Goal: Book appointment/travel/reservation

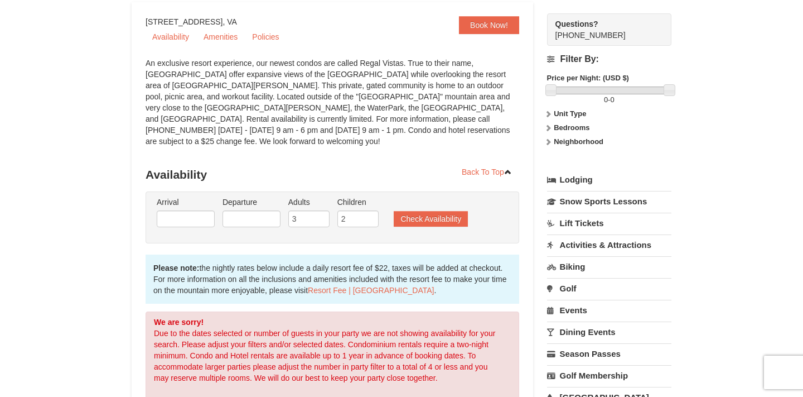
scroll to position [94, 0]
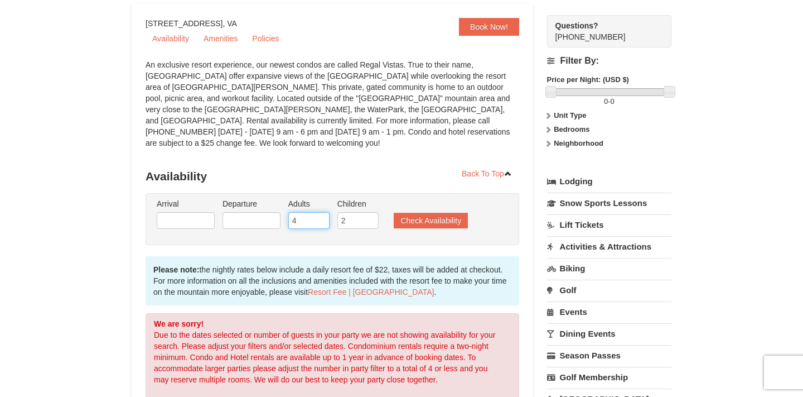
click at [321, 212] on input "4" at bounding box center [308, 220] width 41 height 17
click at [323, 212] on input "3" at bounding box center [308, 220] width 41 height 17
type input "2"
click at [323, 212] on input "2" at bounding box center [308, 220] width 41 height 17
click at [194, 212] on input "text" at bounding box center [186, 220] width 58 height 17
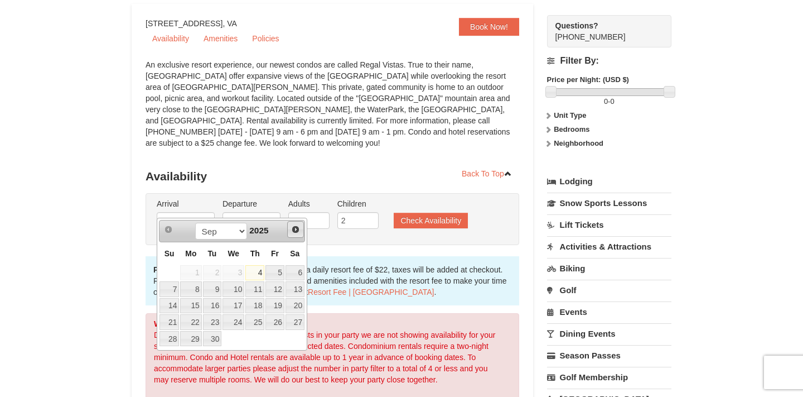
click at [298, 228] on span "Next" at bounding box center [295, 229] width 9 height 9
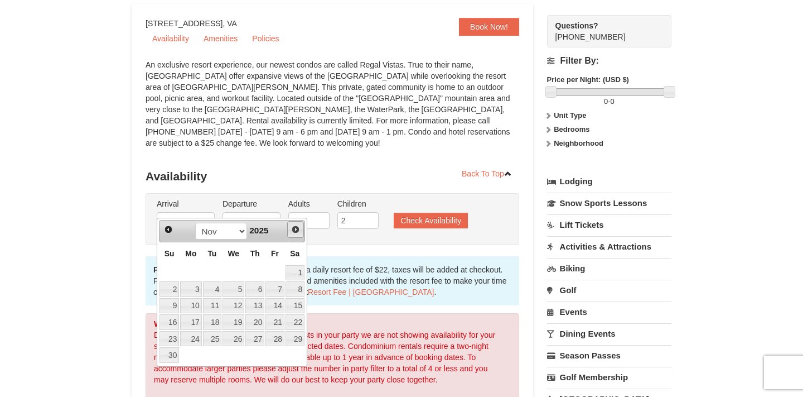
click at [298, 228] on span "Next" at bounding box center [295, 229] width 9 height 9
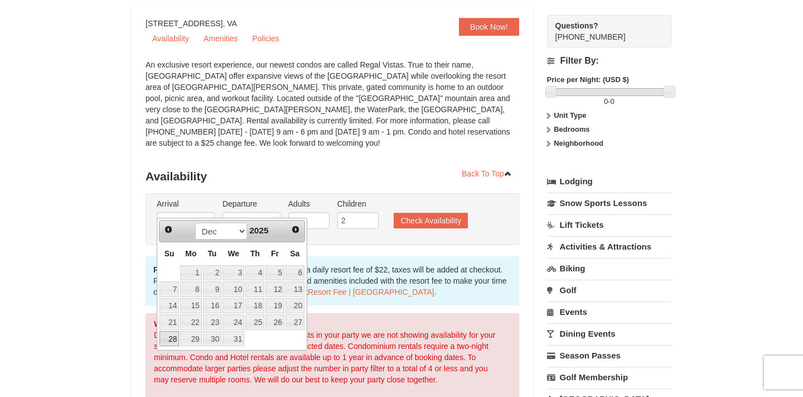
click at [176, 337] on link "28" at bounding box center [170, 339] width 20 height 16
type input "[DATE]"
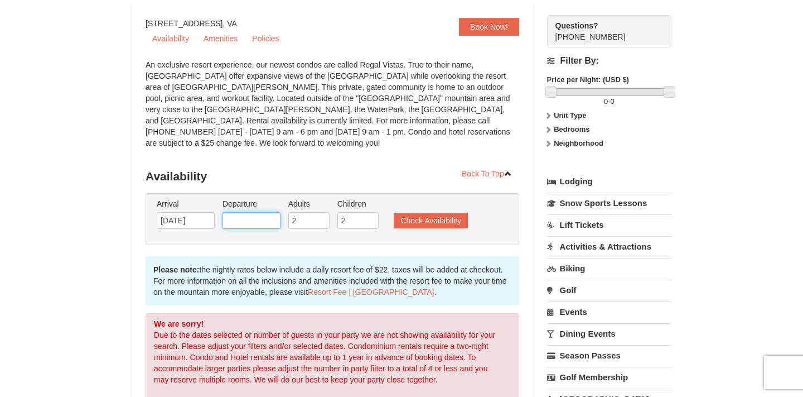
click at [263, 212] on input "text" at bounding box center [252, 220] width 58 height 17
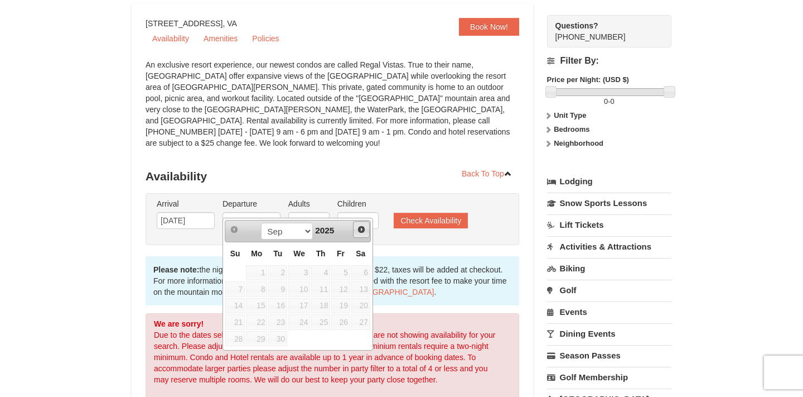
click at [359, 226] on span "Next" at bounding box center [361, 229] width 9 height 9
click at [362, 233] on span "Next" at bounding box center [361, 229] width 9 height 9
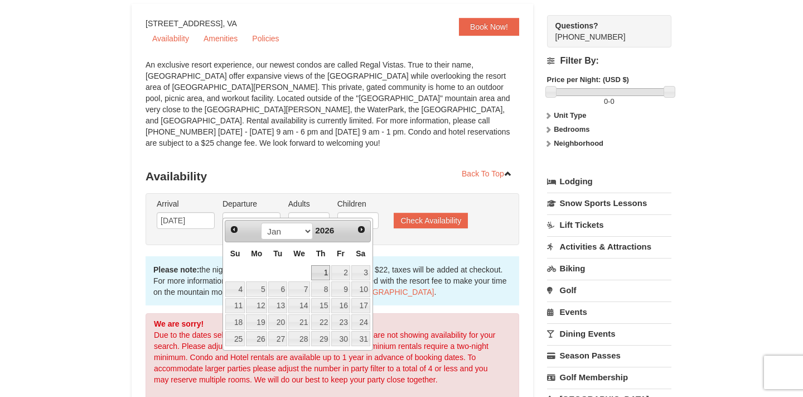
click at [327, 268] on link "1" at bounding box center [320, 273] width 19 height 16
type input "01/01/2026"
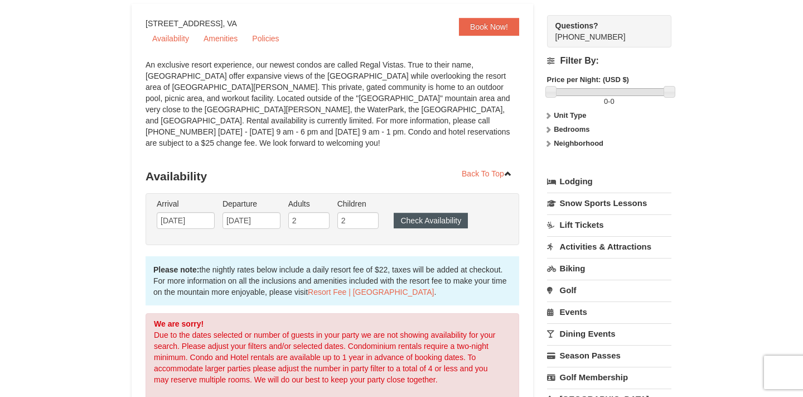
click at [424, 212] on button "Check Availability" at bounding box center [431, 220] width 74 height 16
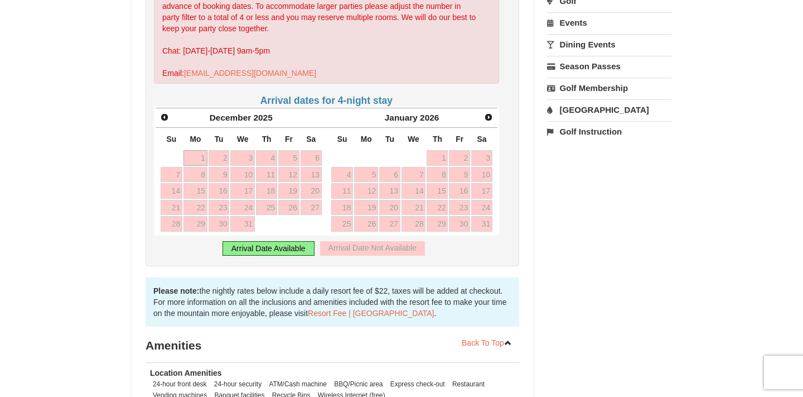
scroll to position [386, 0]
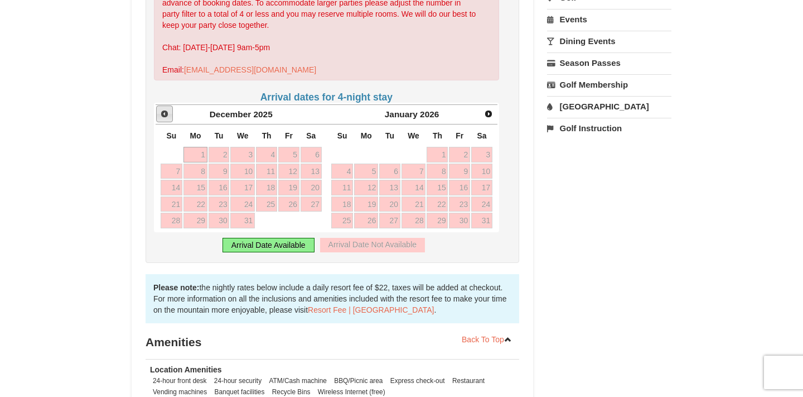
click at [165, 109] on span "Prev" at bounding box center [164, 113] width 9 height 9
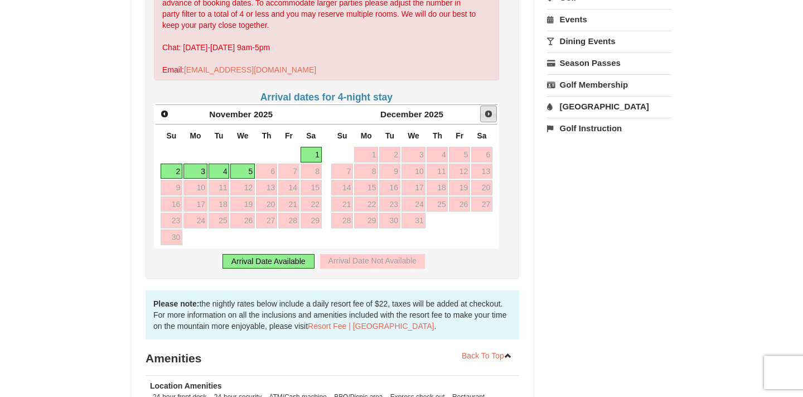
click at [486, 109] on span "Next" at bounding box center [488, 113] width 9 height 9
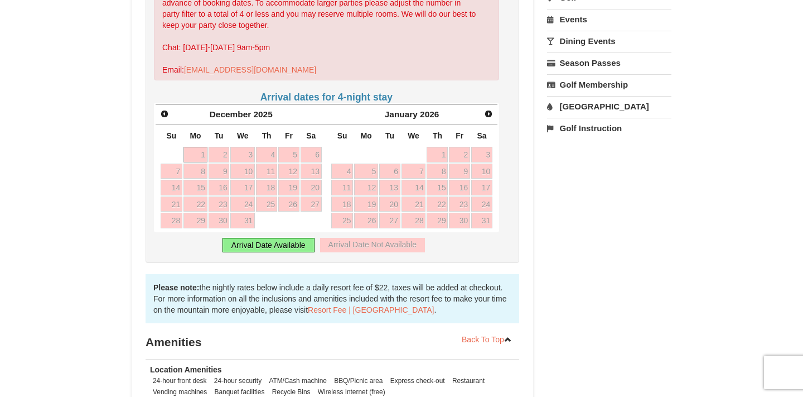
click at [486, 109] on span "Next" at bounding box center [488, 113] width 9 height 9
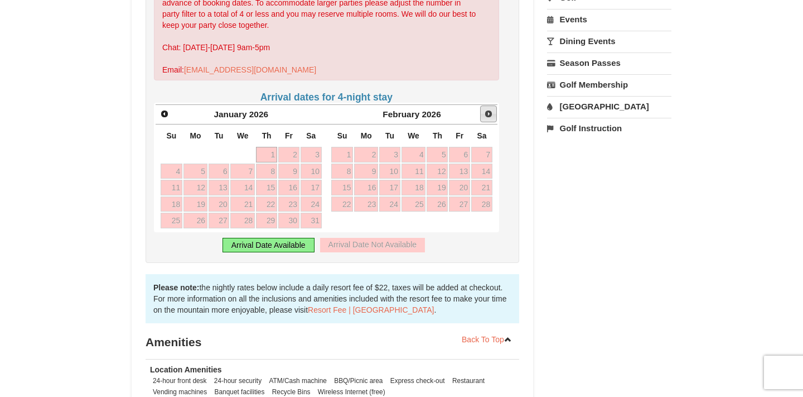
click at [486, 109] on span "Next" at bounding box center [488, 113] width 9 height 9
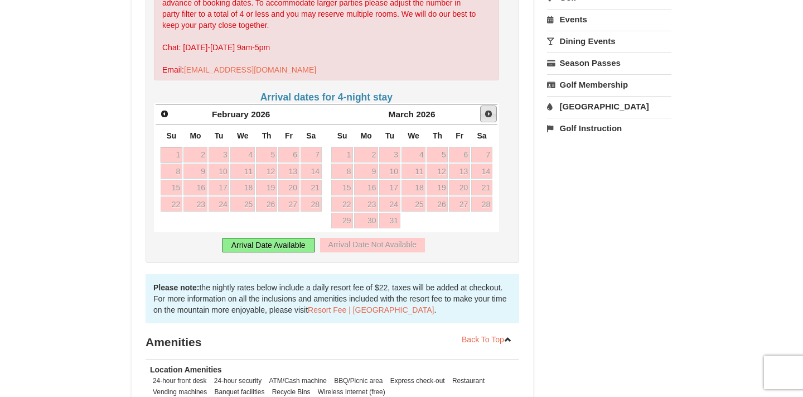
click at [486, 109] on span "Next" at bounding box center [488, 113] width 9 height 9
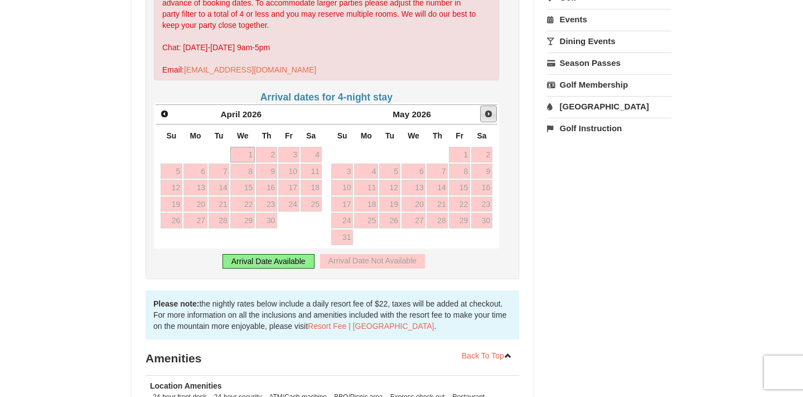
click at [486, 109] on span "Next" at bounding box center [488, 113] width 9 height 9
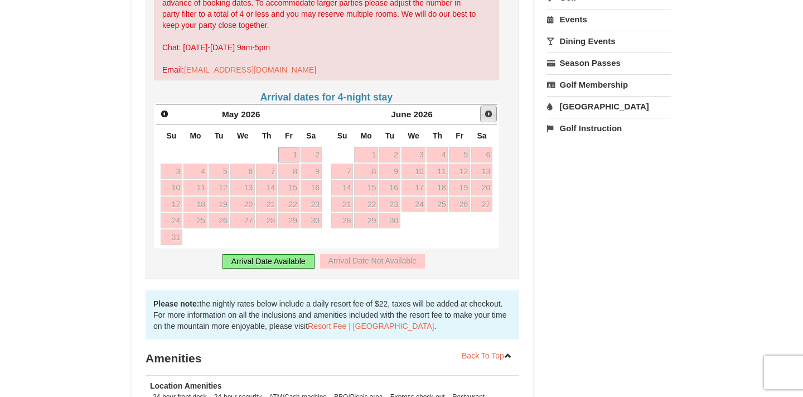
click at [486, 109] on span "Next" at bounding box center [488, 113] width 9 height 9
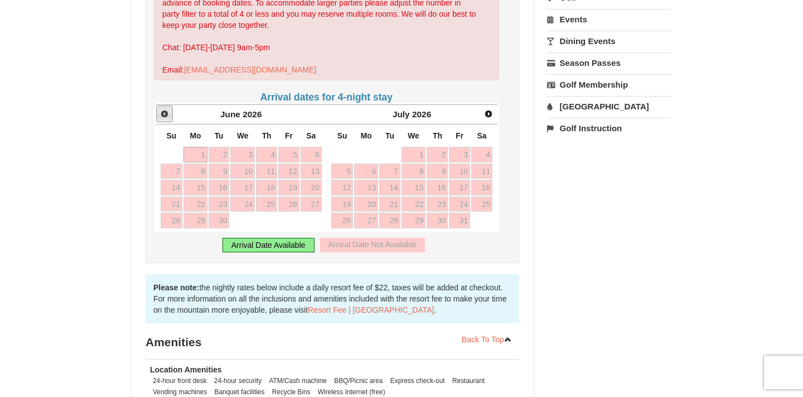
click at [163, 109] on span "Prev" at bounding box center [164, 113] width 9 height 9
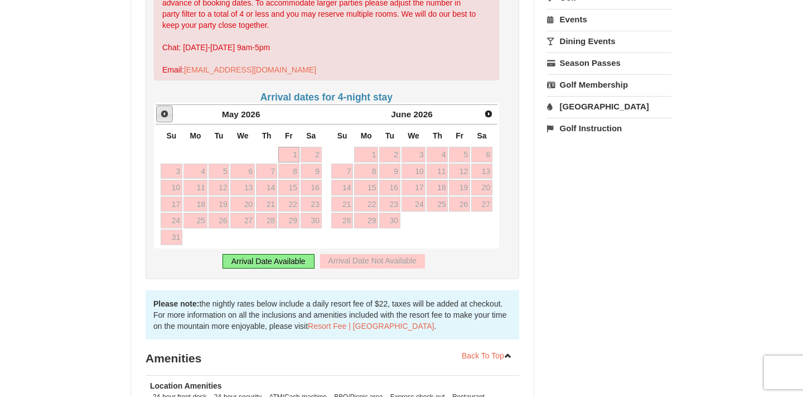
click at [163, 109] on span "Prev" at bounding box center [164, 113] width 9 height 9
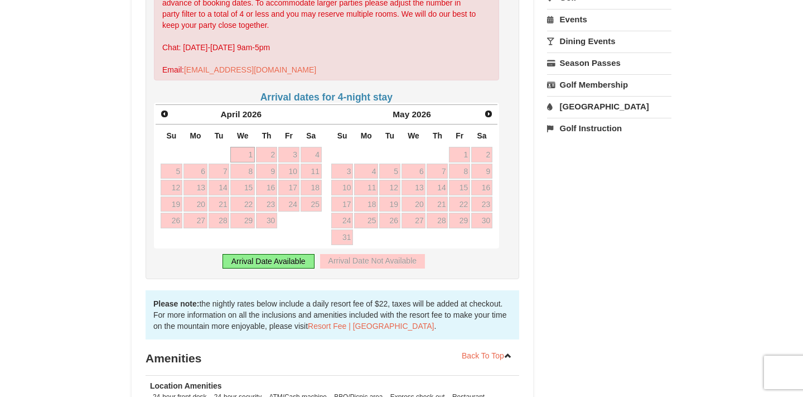
click at [163, 109] on span "Prev" at bounding box center [164, 113] width 9 height 9
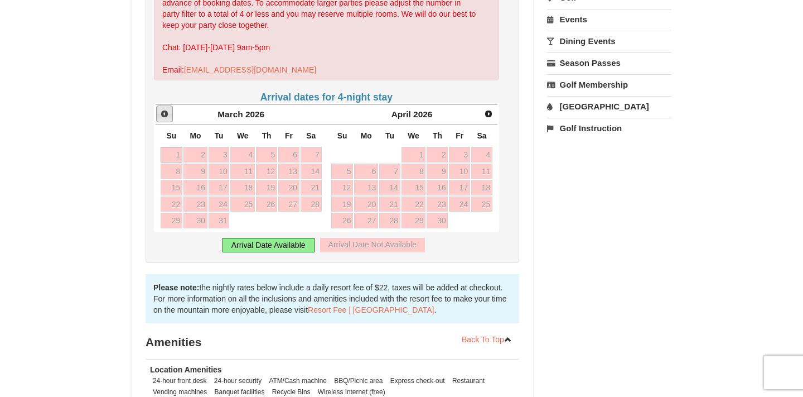
click at [163, 109] on span "Prev" at bounding box center [164, 113] width 9 height 9
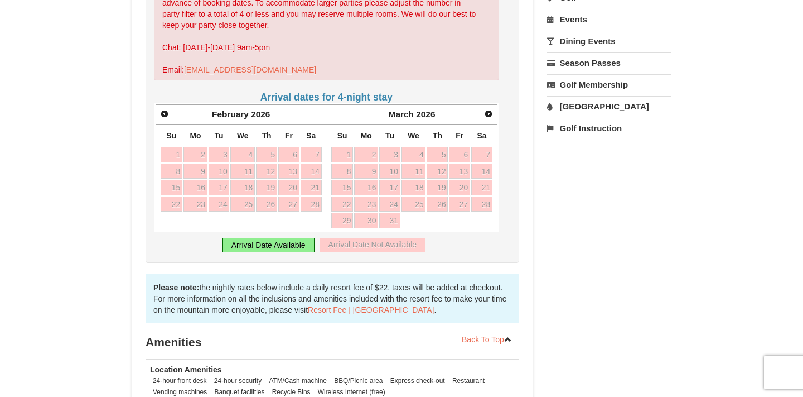
click at [163, 109] on span "Prev" at bounding box center [164, 113] width 9 height 9
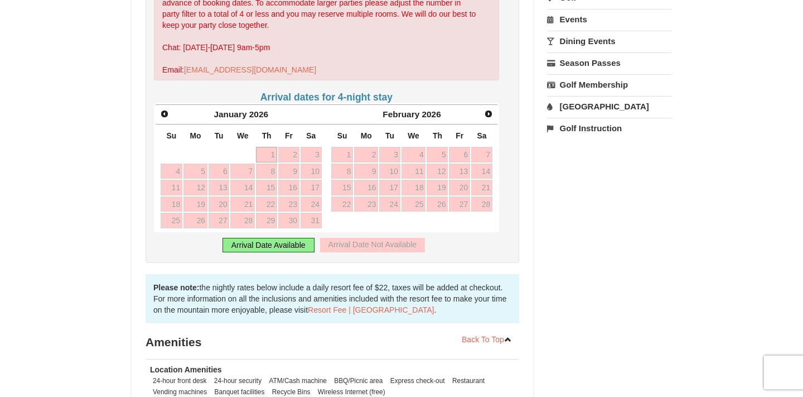
click at [163, 109] on span "Prev" at bounding box center [164, 113] width 9 height 9
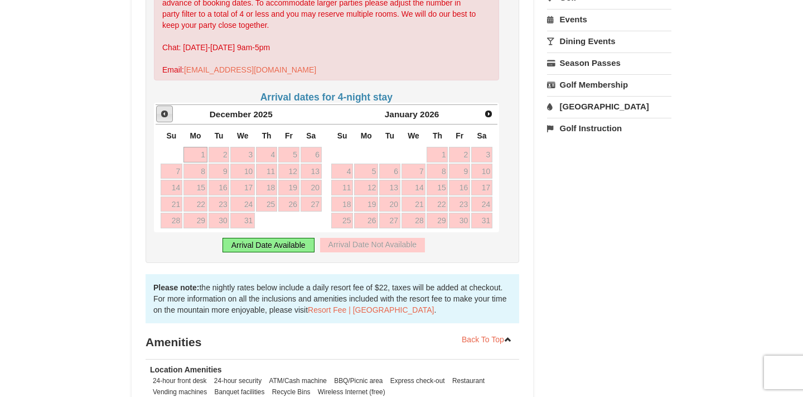
click at [163, 109] on span "Prev" at bounding box center [164, 113] width 9 height 9
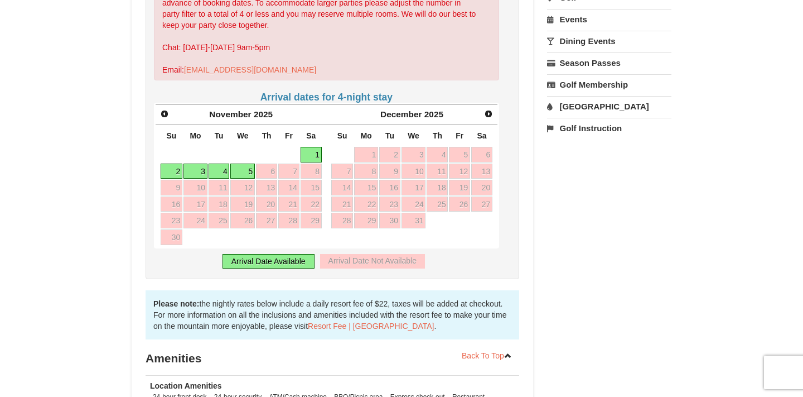
click at [163, 109] on span "Prev" at bounding box center [164, 113] width 9 height 9
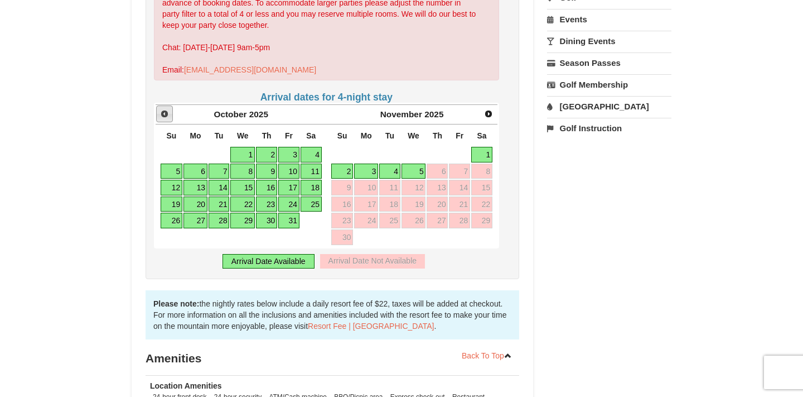
click at [163, 109] on span "Prev" at bounding box center [164, 113] width 9 height 9
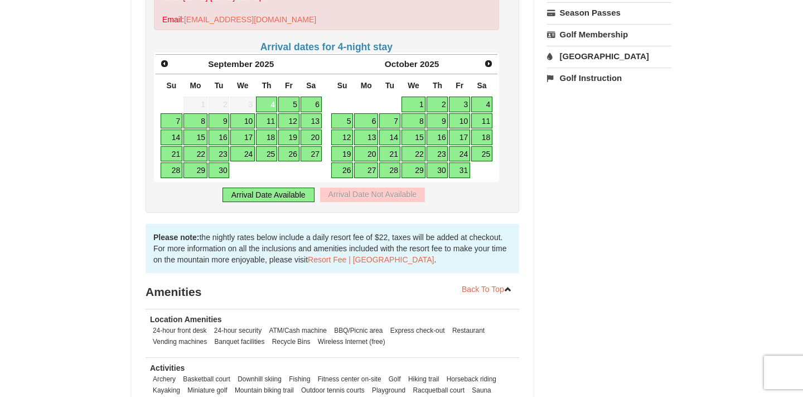
scroll to position [432, 0]
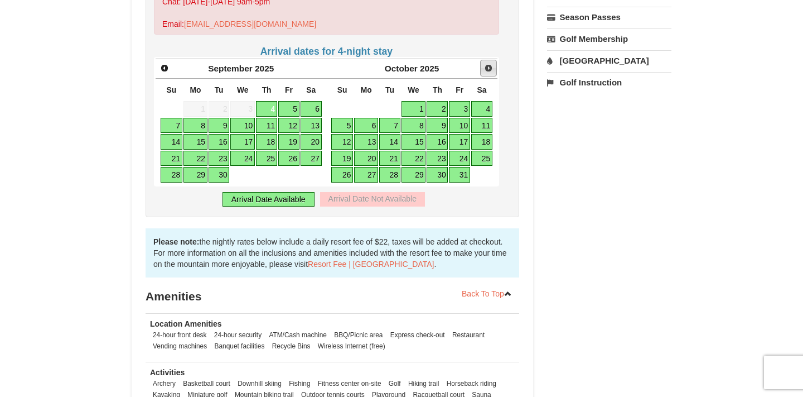
click at [489, 64] on span "Next" at bounding box center [488, 68] width 9 height 9
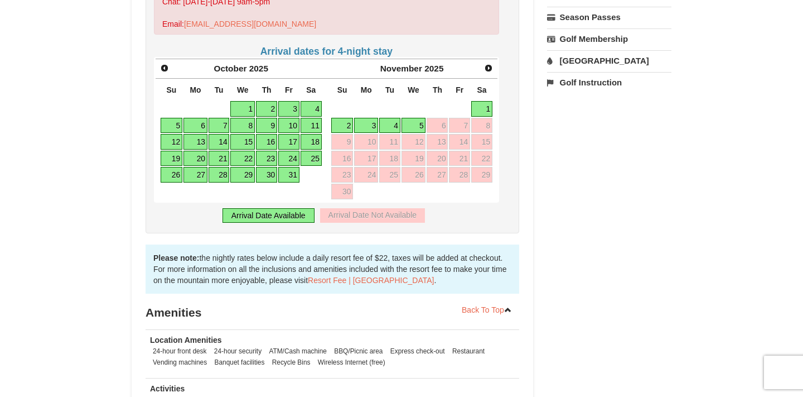
click at [489, 64] on span "Next" at bounding box center [488, 68] width 9 height 9
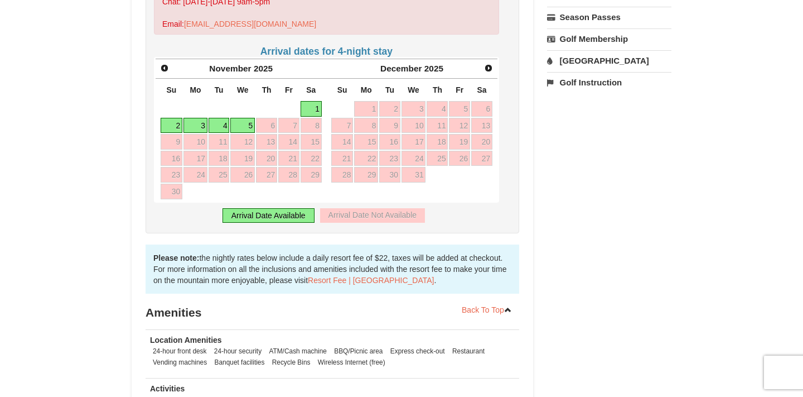
click at [489, 64] on span "Next" at bounding box center [488, 68] width 9 height 9
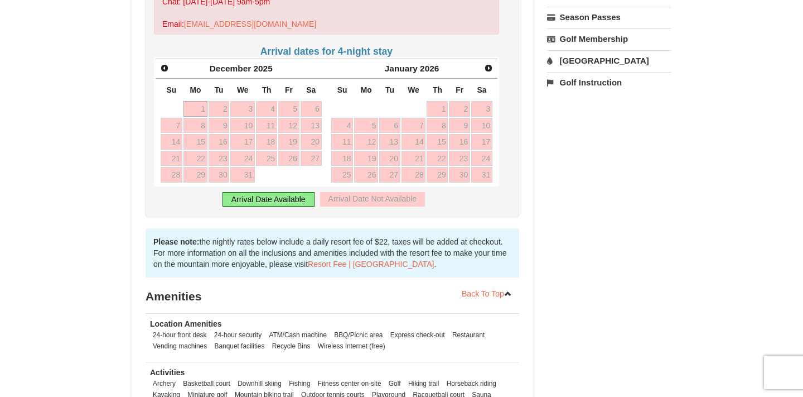
click at [489, 64] on span "Next" at bounding box center [488, 68] width 9 height 9
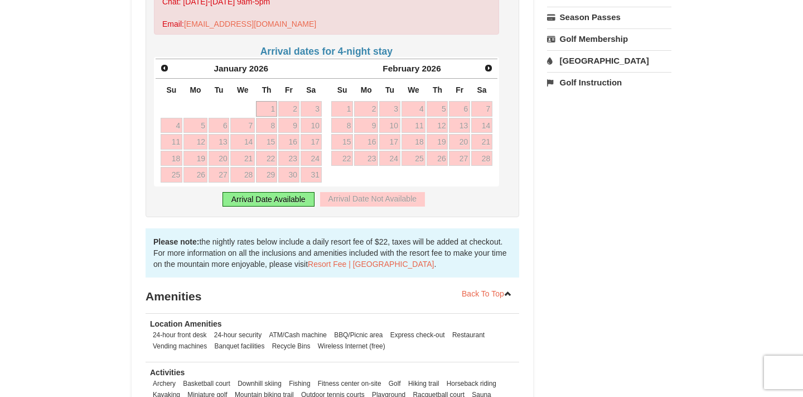
click at [489, 64] on span "Next" at bounding box center [488, 68] width 9 height 9
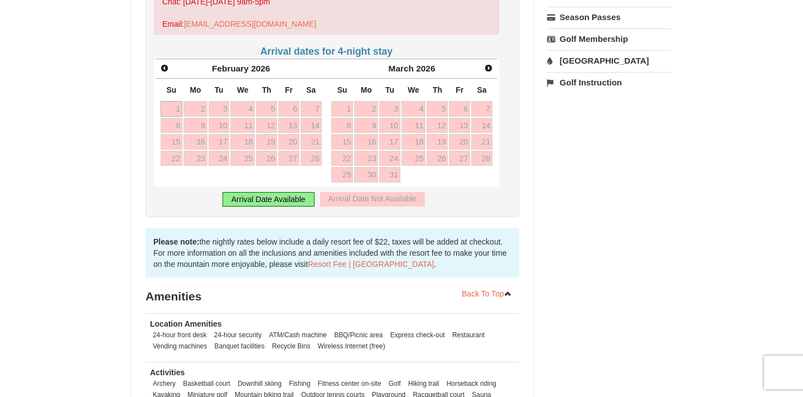
click at [489, 64] on span "Next" at bounding box center [488, 68] width 9 height 9
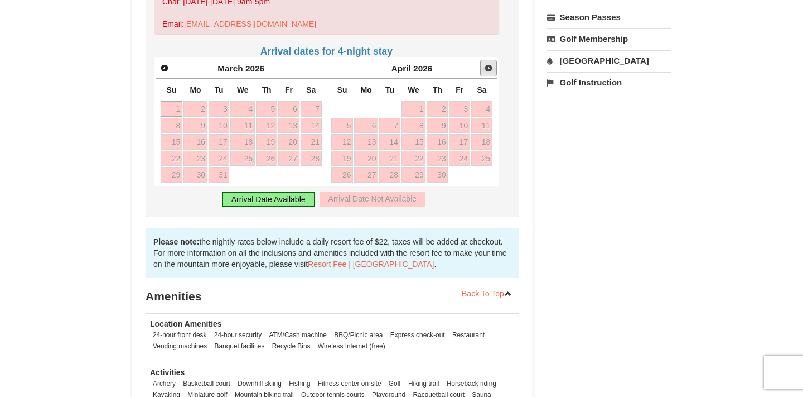
click at [489, 64] on span "Next" at bounding box center [488, 68] width 9 height 9
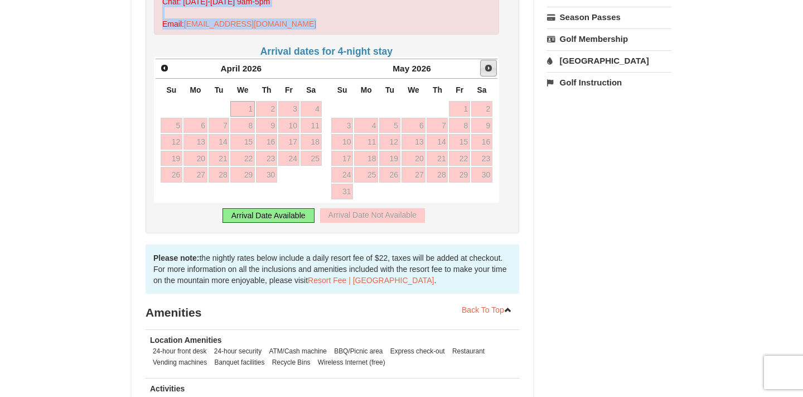
click at [489, 64] on span "Next" at bounding box center [488, 68] width 9 height 9
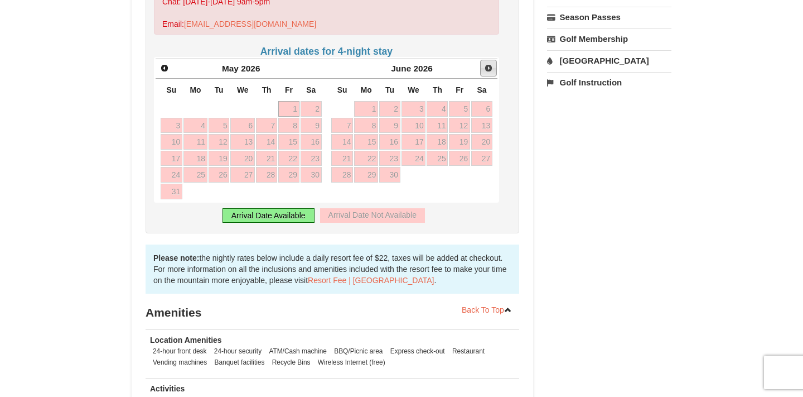
click at [489, 64] on span "Next" at bounding box center [488, 68] width 9 height 9
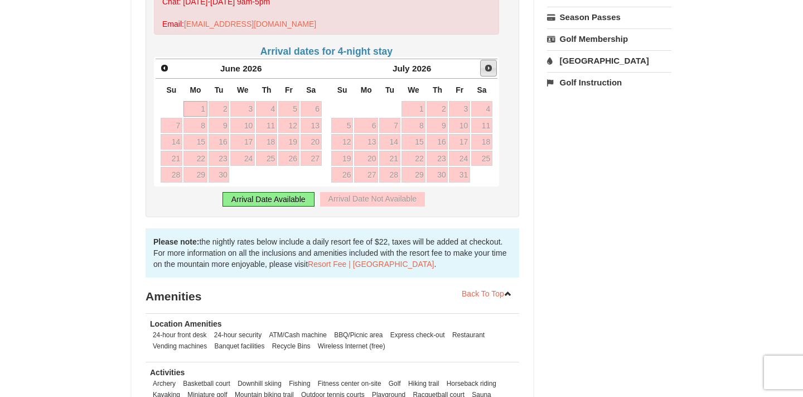
click at [489, 64] on span "Next" at bounding box center [488, 68] width 9 height 9
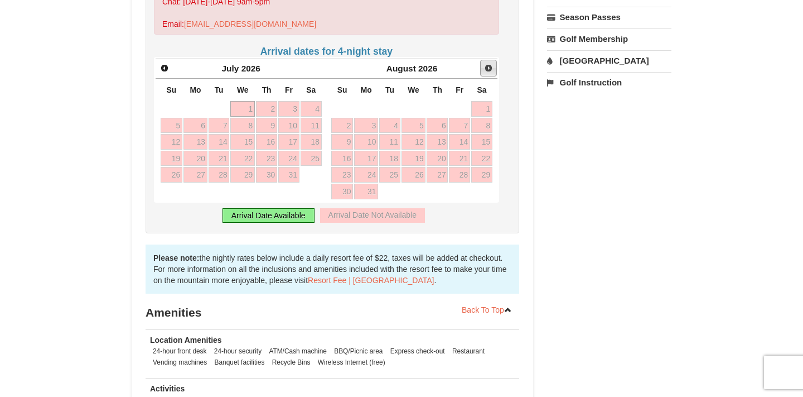
click at [489, 64] on span "Next" at bounding box center [488, 68] width 9 height 9
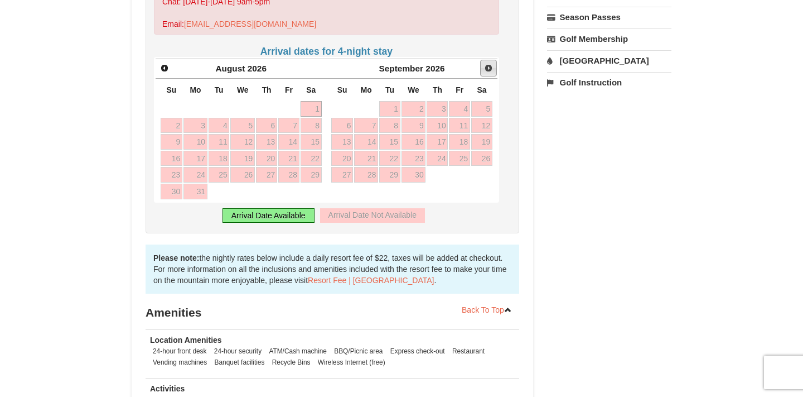
click at [489, 64] on span "Next" at bounding box center [488, 68] width 9 height 9
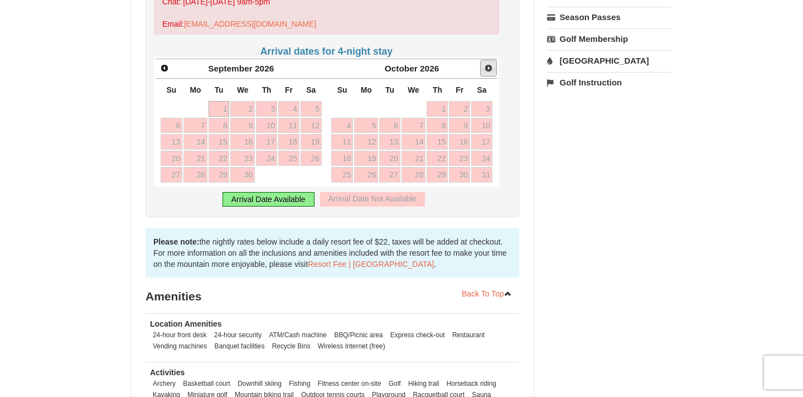
click at [489, 64] on span "Next" at bounding box center [488, 68] width 9 height 9
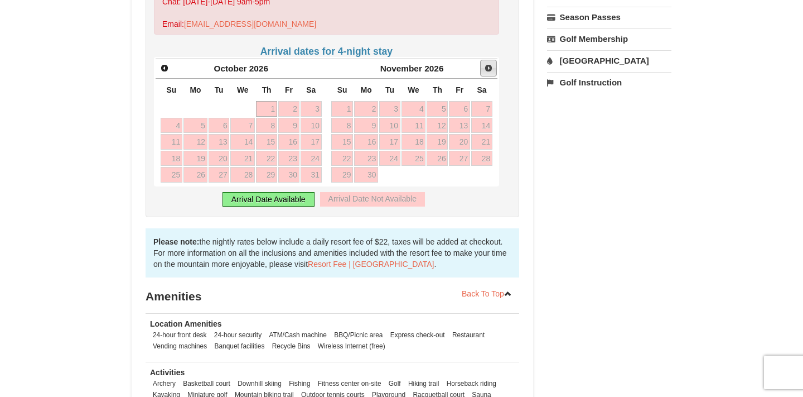
click at [489, 64] on span "Next" at bounding box center [488, 68] width 9 height 9
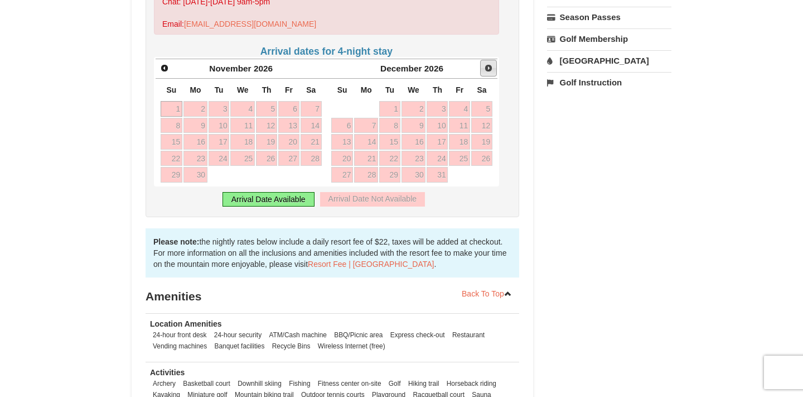
click at [489, 64] on span "Next" at bounding box center [488, 68] width 9 height 9
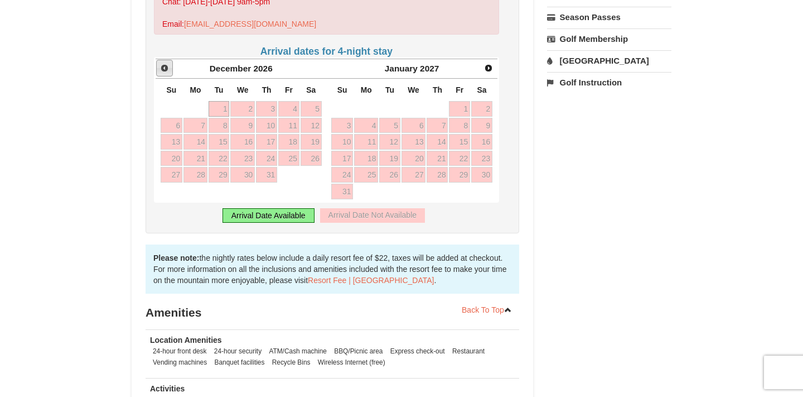
click at [163, 64] on span "Prev" at bounding box center [164, 68] width 9 height 9
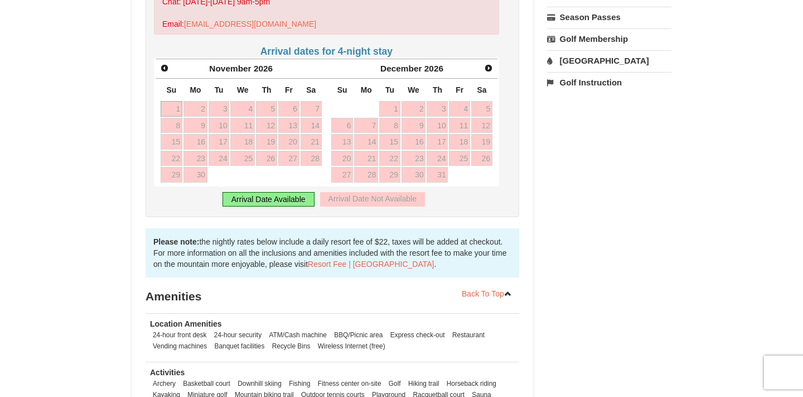
click at [163, 64] on span "Prev" at bounding box center [164, 68] width 9 height 9
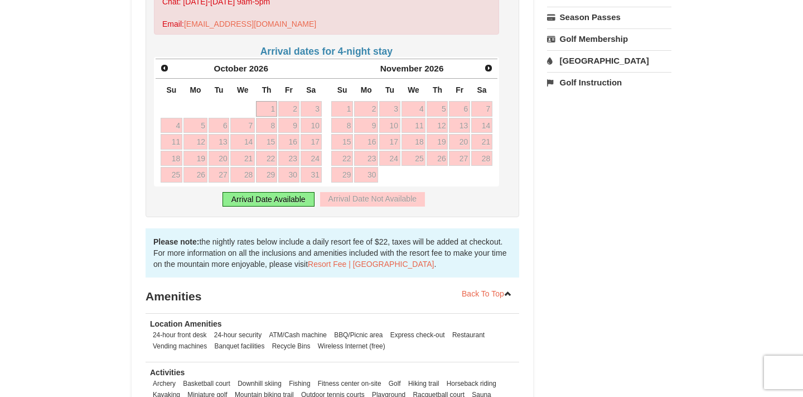
click at [163, 64] on span "Prev" at bounding box center [164, 68] width 9 height 9
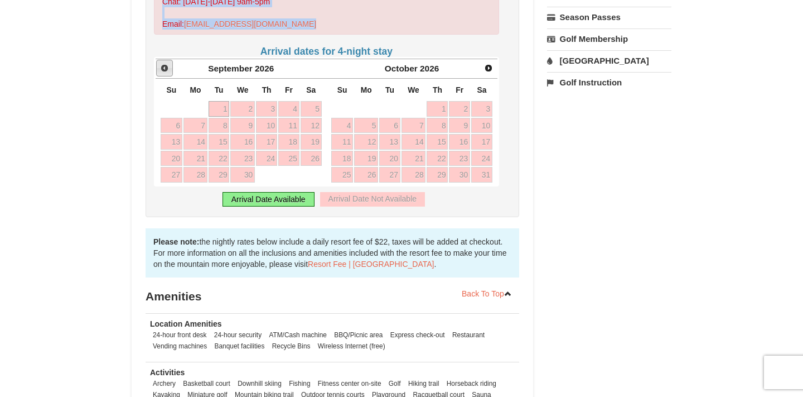
click at [163, 64] on span "Prev" at bounding box center [164, 68] width 9 height 9
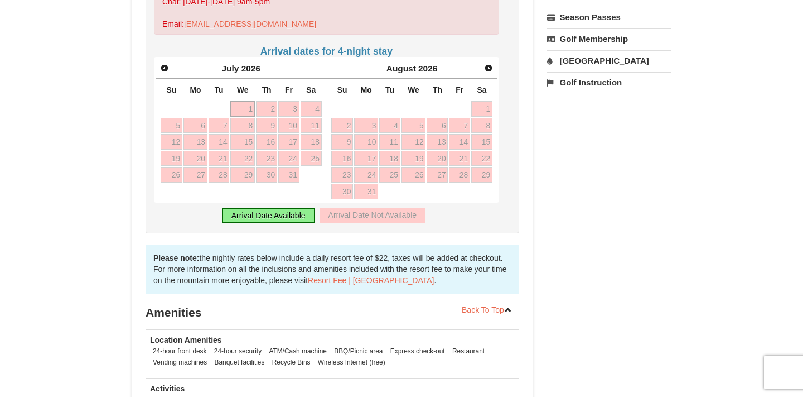
click at [163, 64] on span "Prev" at bounding box center [164, 68] width 9 height 9
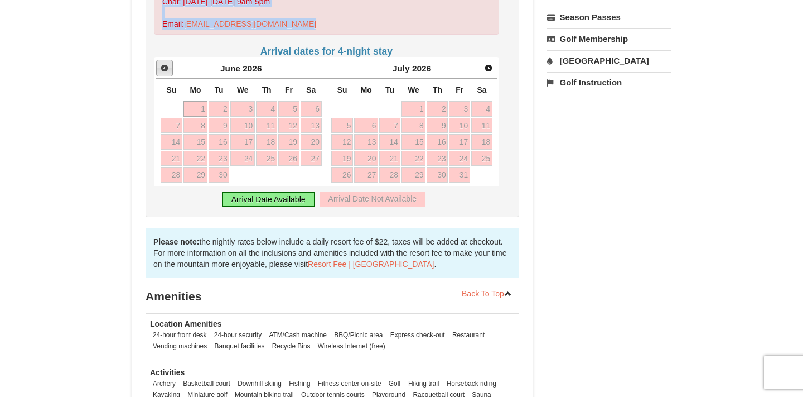
click at [163, 64] on span "Prev" at bounding box center [164, 68] width 9 height 9
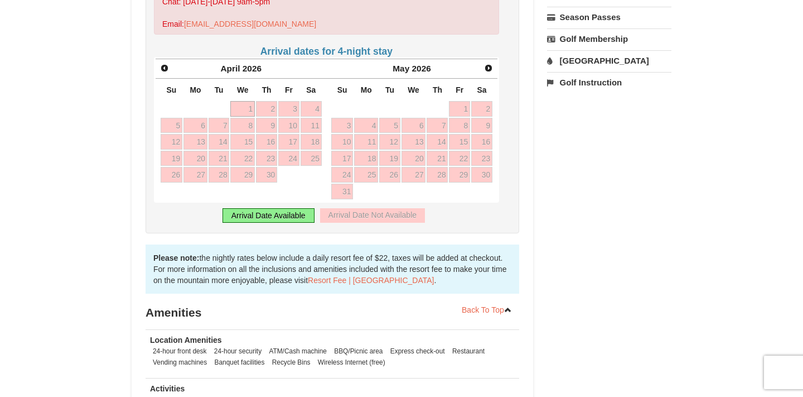
click at [163, 64] on span "Prev" at bounding box center [164, 68] width 9 height 9
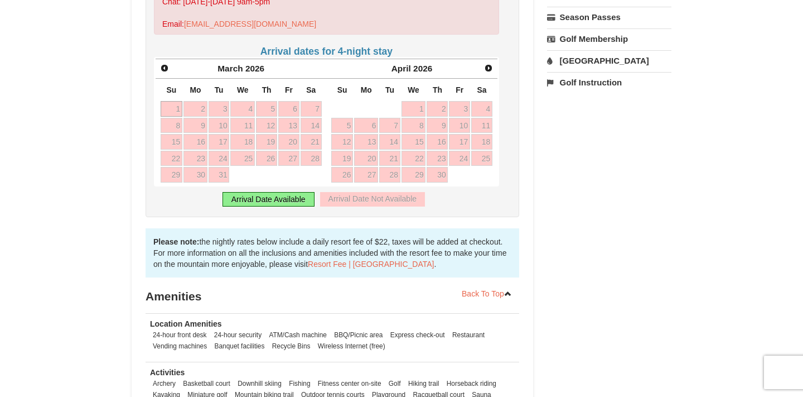
click at [163, 64] on span "Prev" at bounding box center [164, 68] width 9 height 9
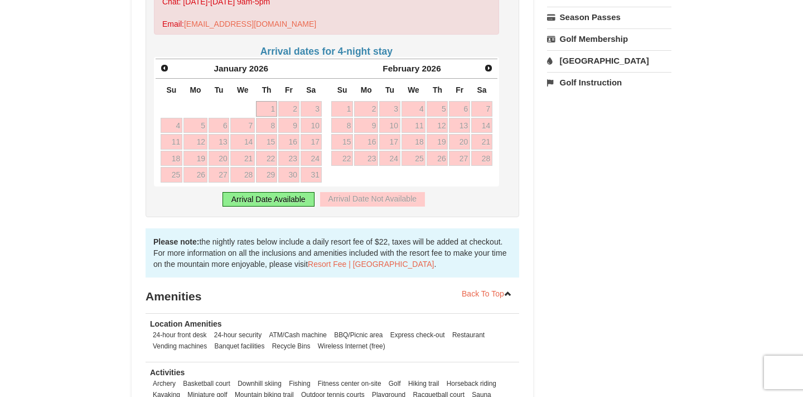
click at [163, 64] on span "Prev" at bounding box center [164, 68] width 9 height 9
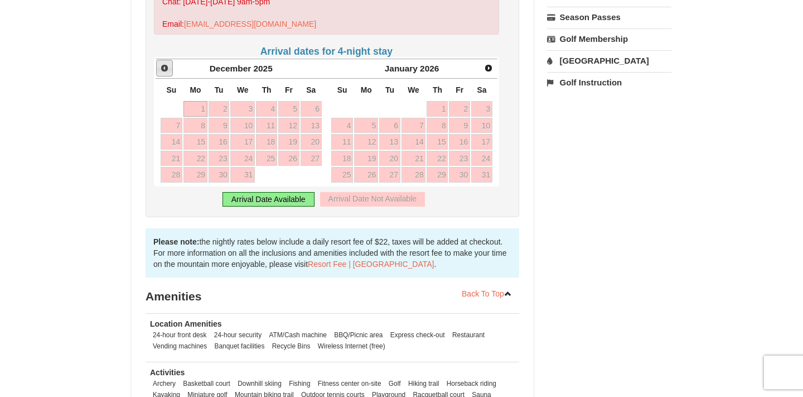
click at [163, 64] on span "Prev" at bounding box center [164, 68] width 9 height 9
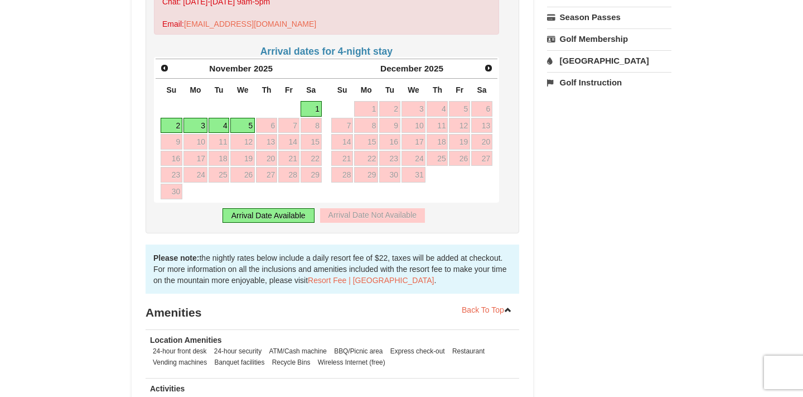
click at [163, 64] on span "Prev" at bounding box center [164, 68] width 9 height 9
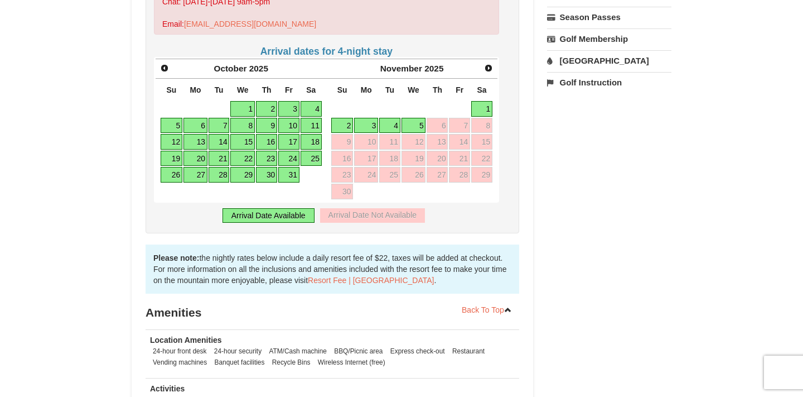
click at [163, 64] on span "Prev" at bounding box center [164, 68] width 9 height 9
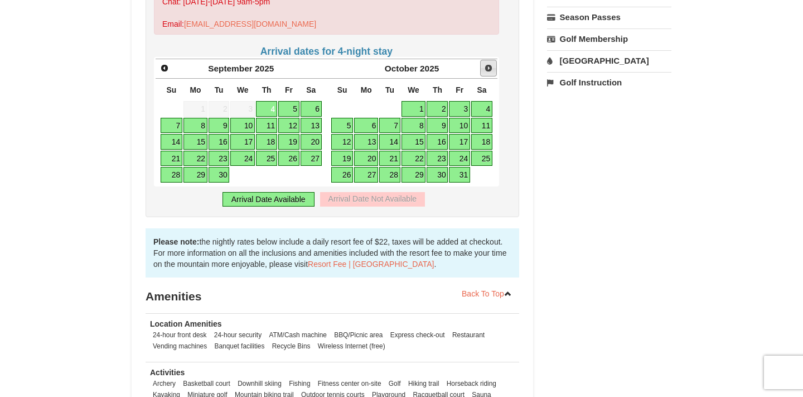
click at [492, 64] on span "Next" at bounding box center [488, 68] width 9 height 9
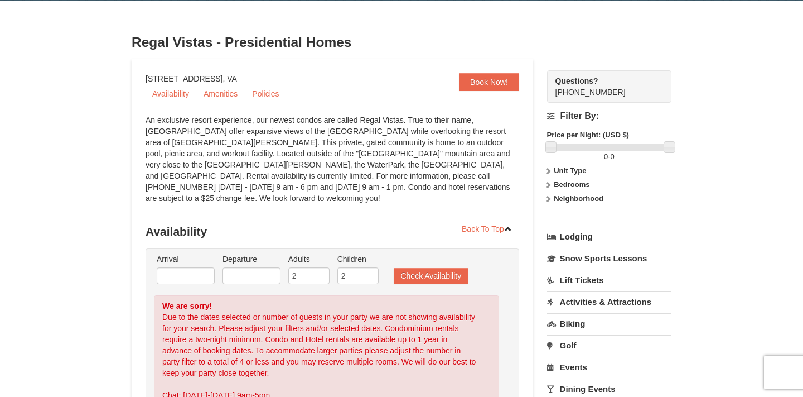
scroll to position [35, 0]
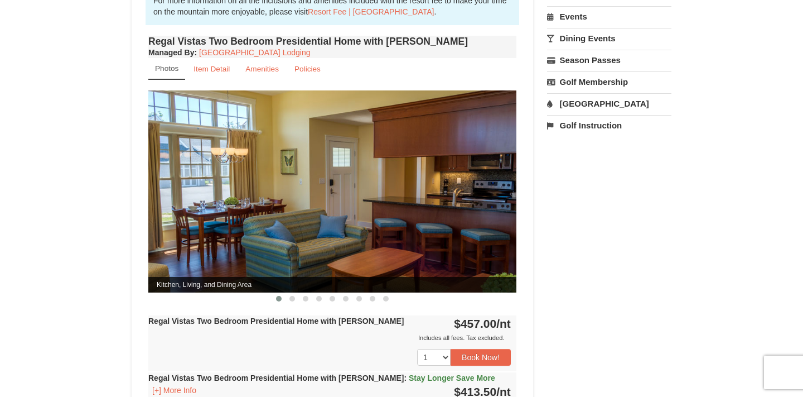
scroll to position [391, 0]
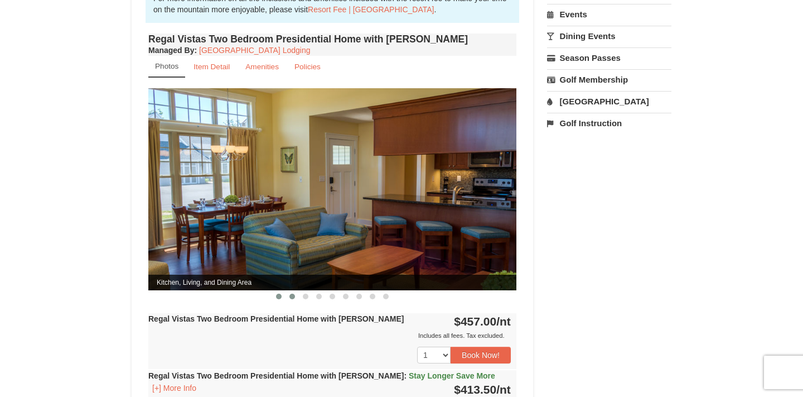
click at [291, 293] on span at bounding box center [292, 296] width 6 height 6
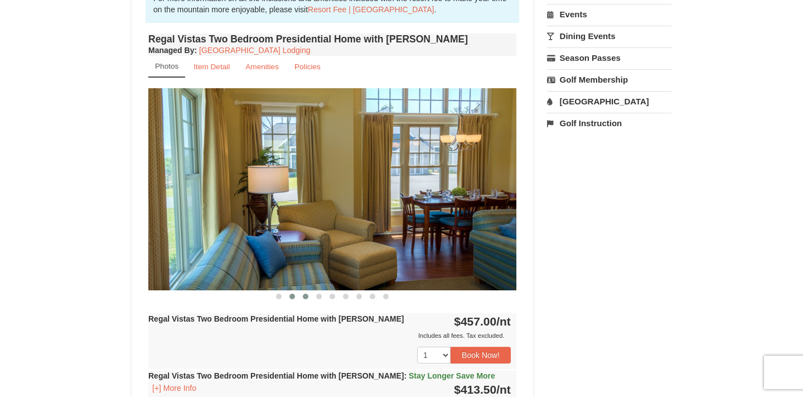
click at [305, 293] on span at bounding box center [306, 296] width 6 height 6
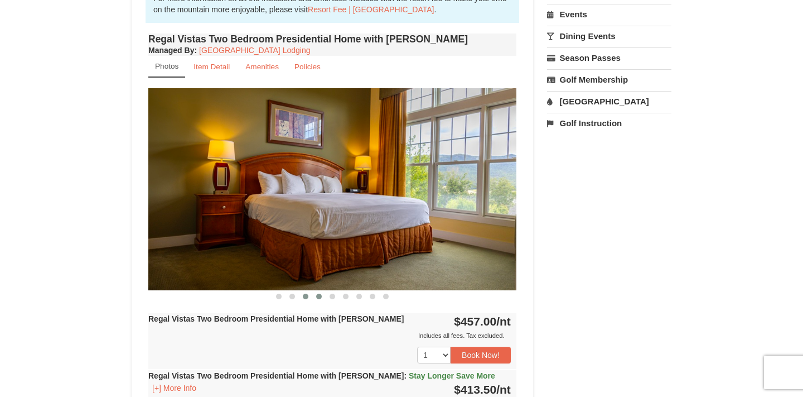
click at [317, 291] on button at bounding box center [318, 296] width 13 height 11
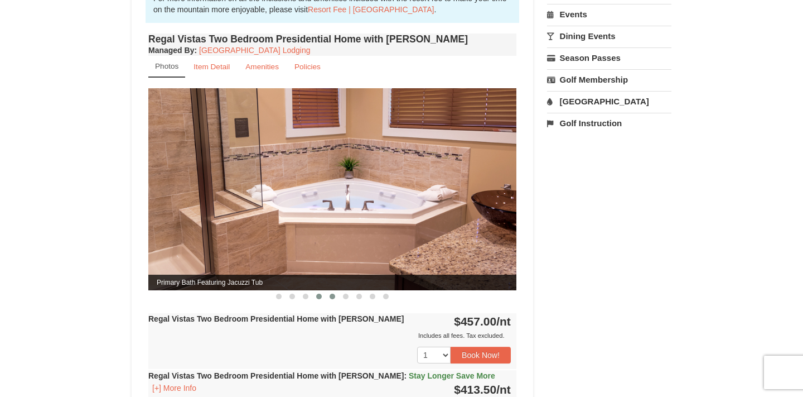
click at [335, 291] on button at bounding box center [332, 296] width 13 height 11
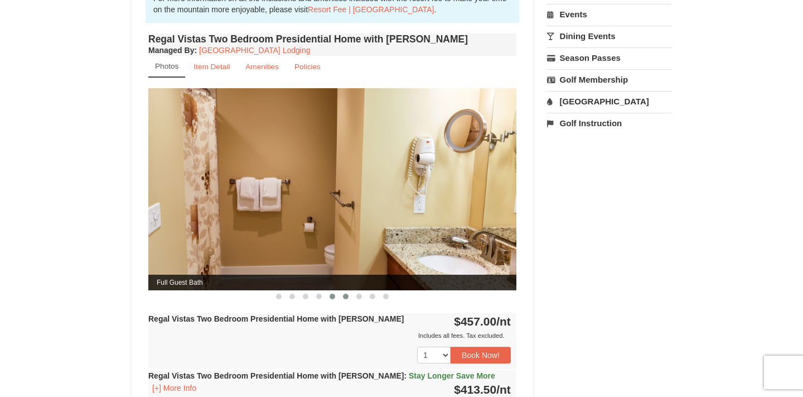
click at [347, 293] on span at bounding box center [346, 296] width 6 height 6
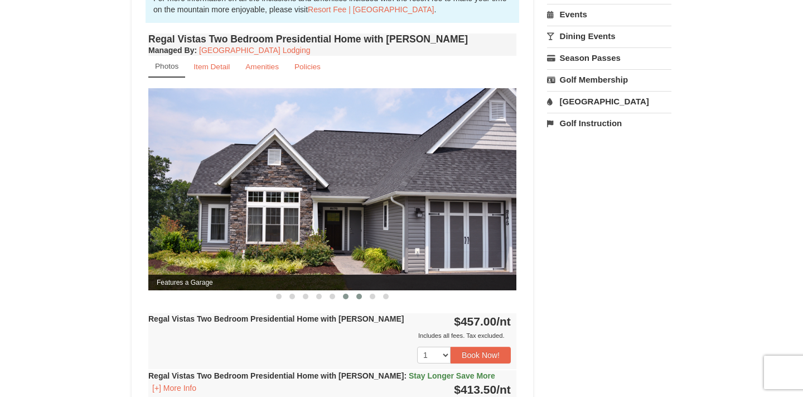
click at [359, 293] on span at bounding box center [359, 296] width 6 height 6
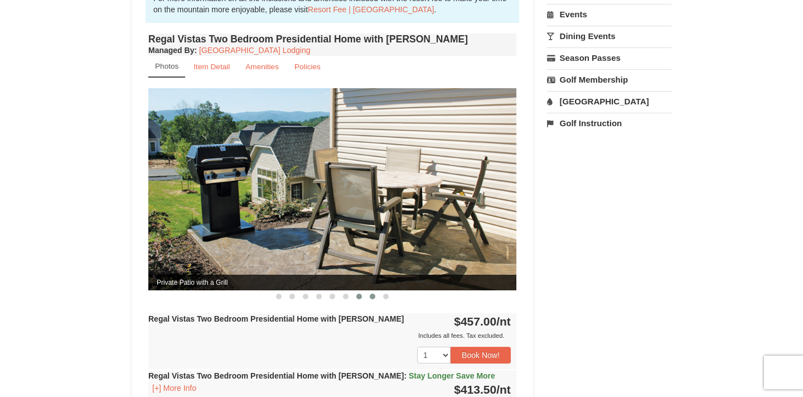
click at [370, 293] on span at bounding box center [373, 296] width 6 height 6
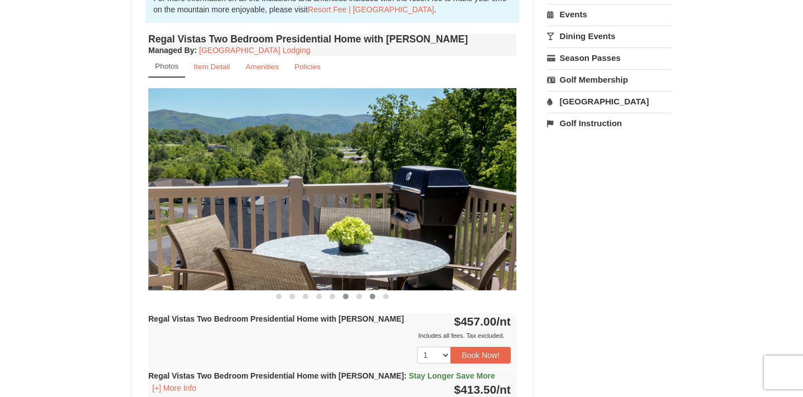
click at [350, 291] on button at bounding box center [345, 296] width 13 height 11
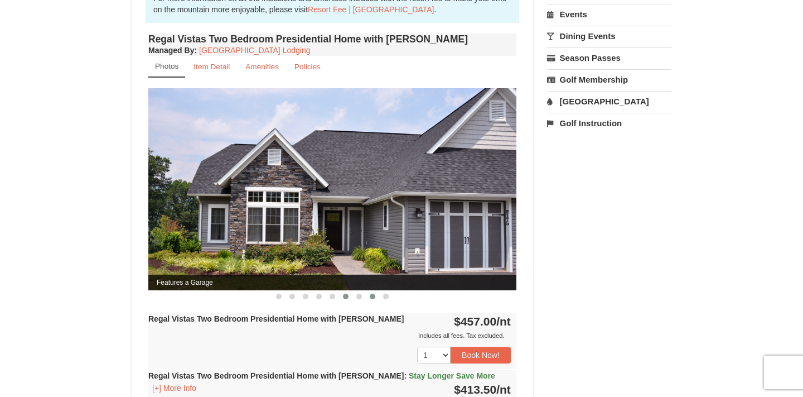
click at [366, 291] on button at bounding box center [372, 296] width 13 height 11
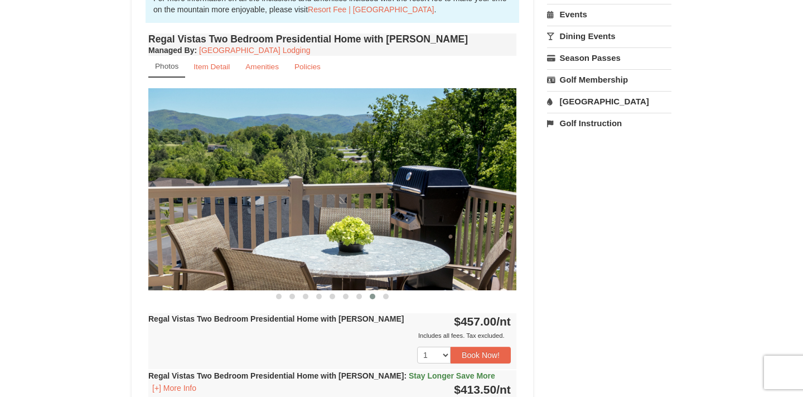
click at [378, 291] on button at bounding box center [372, 296] width 13 height 11
click at [389, 291] on button at bounding box center [385, 296] width 13 height 11
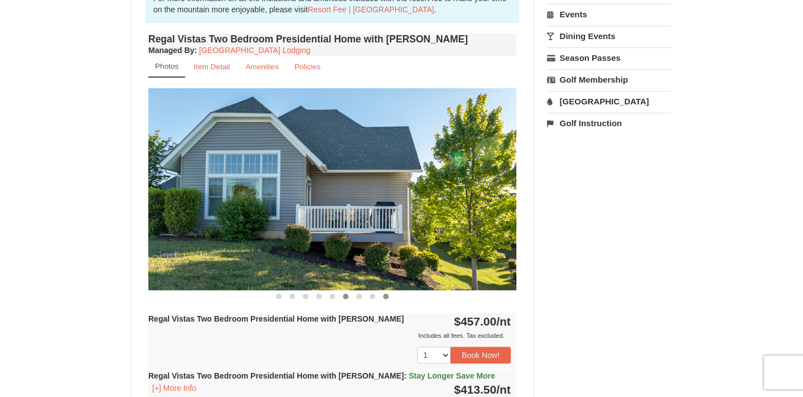
click at [344, 293] on span at bounding box center [346, 296] width 6 height 6
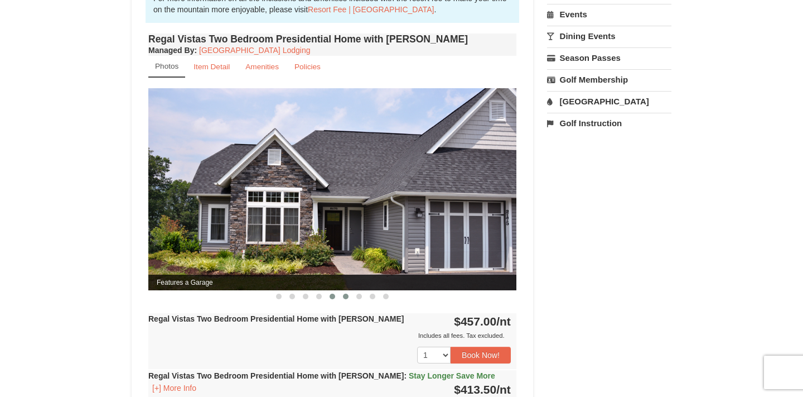
click at [329, 291] on button at bounding box center [332, 296] width 13 height 11
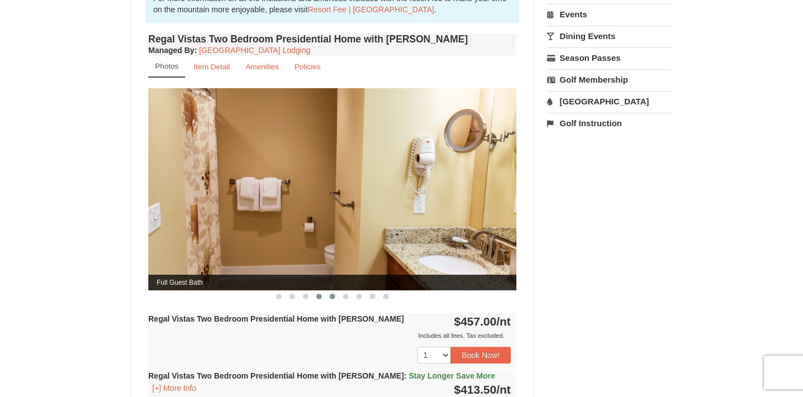
click at [320, 291] on button at bounding box center [318, 296] width 13 height 11
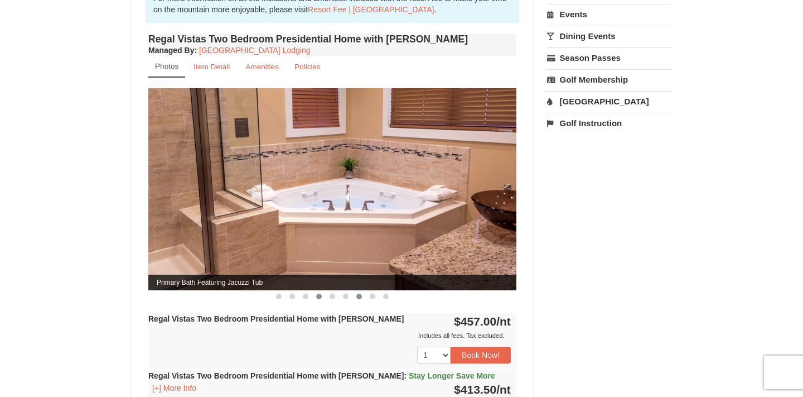
click at [354, 291] on button at bounding box center [358, 296] width 13 height 11
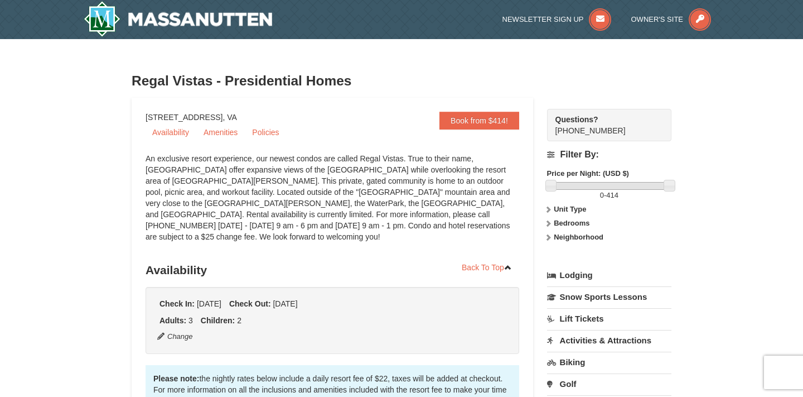
scroll to position [0, 0]
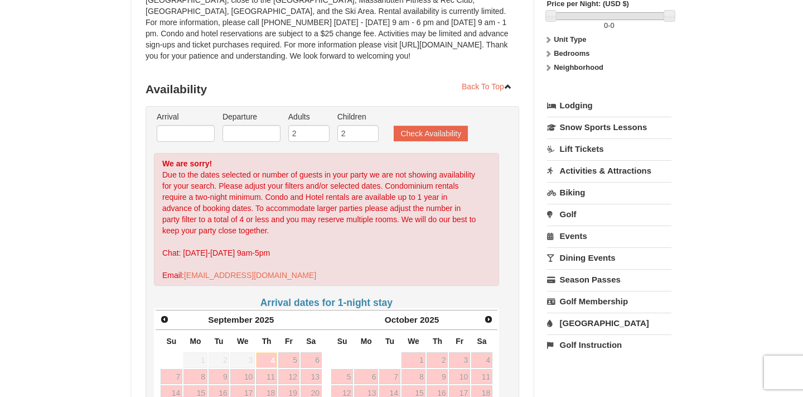
scroll to position [168, 0]
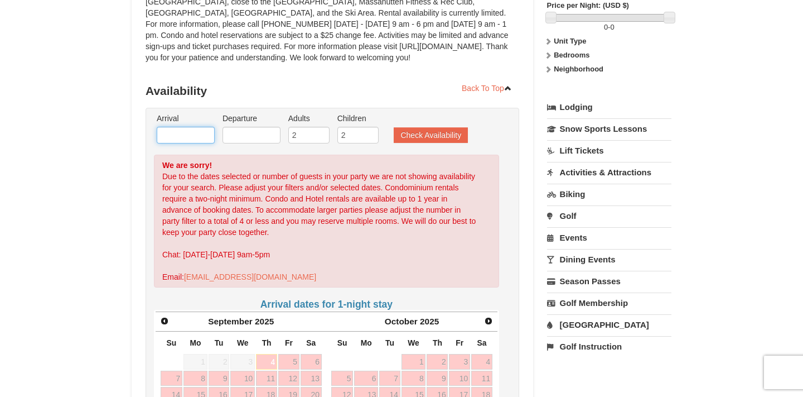
click at [184, 135] on input "text" at bounding box center [186, 135] width 58 height 17
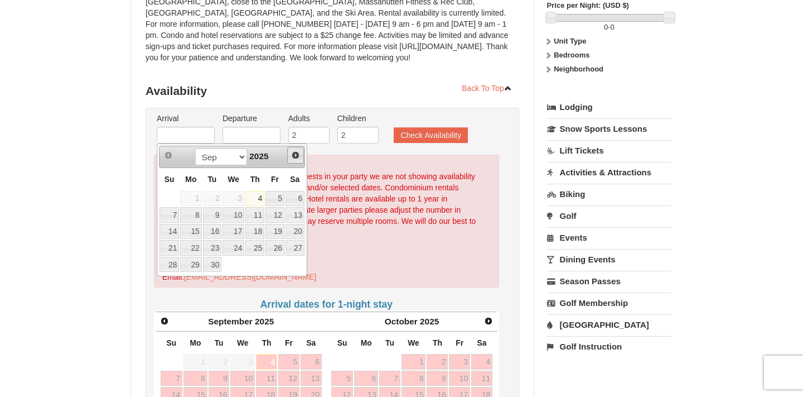
click at [296, 154] on span "Next" at bounding box center [295, 155] width 9 height 9
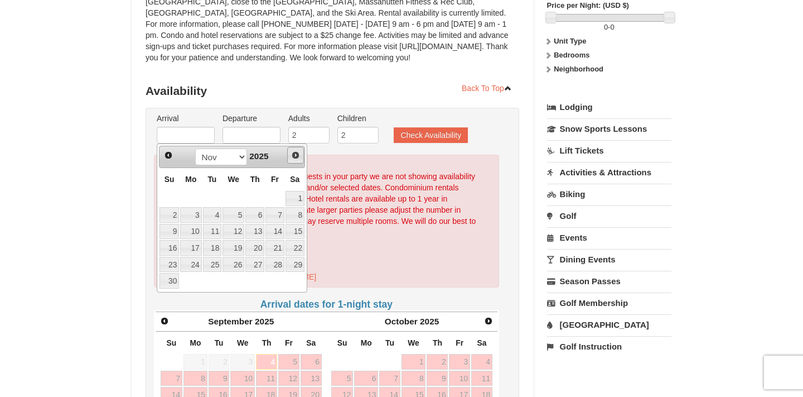
click at [296, 154] on span "Next" at bounding box center [295, 155] width 9 height 9
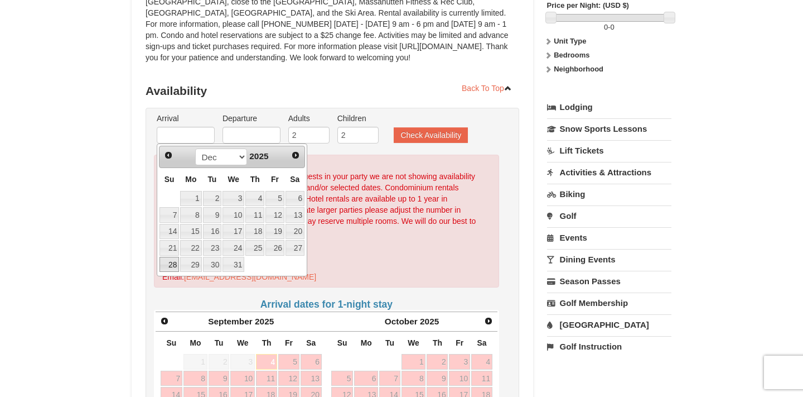
click at [172, 265] on link "28" at bounding box center [170, 265] width 20 height 16
type input "[DATE]"
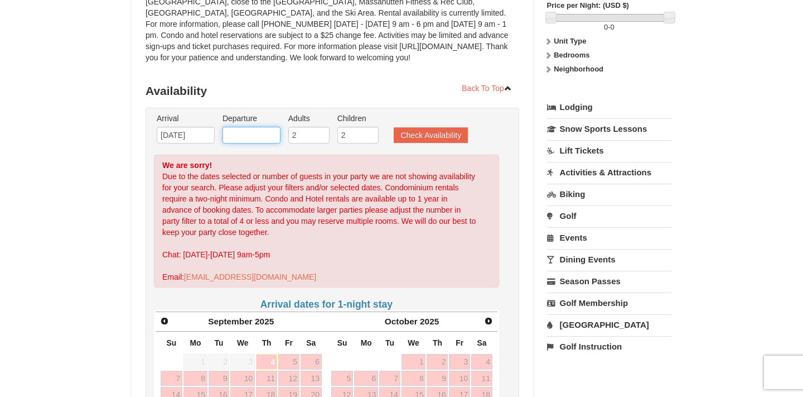
click at [264, 128] on input "text" at bounding box center [252, 135] width 58 height 17
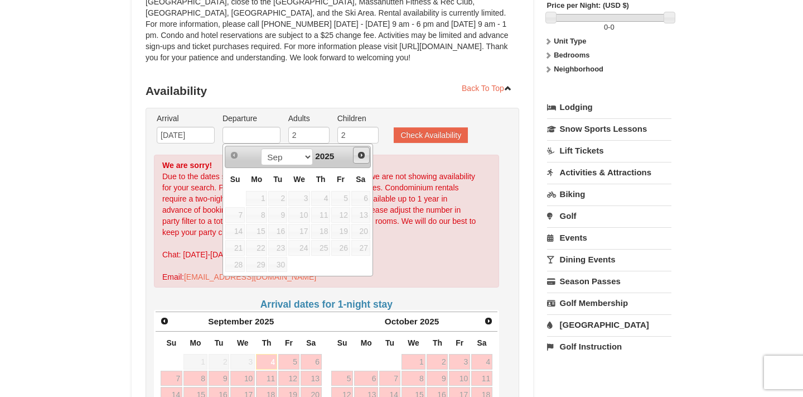
click at [360, 157] on span "Next" at bounding box center [361, 155] width 9 height 9
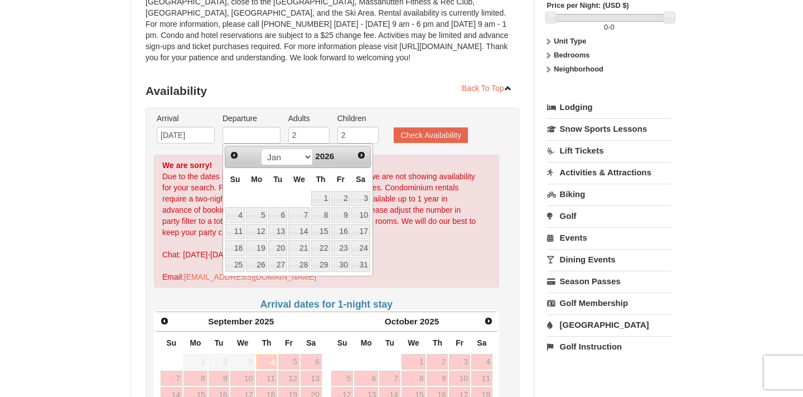
click at [323, 194] on link "1" at bounding box center [320, 199] width 19 height 16
type input "01/01/2026"
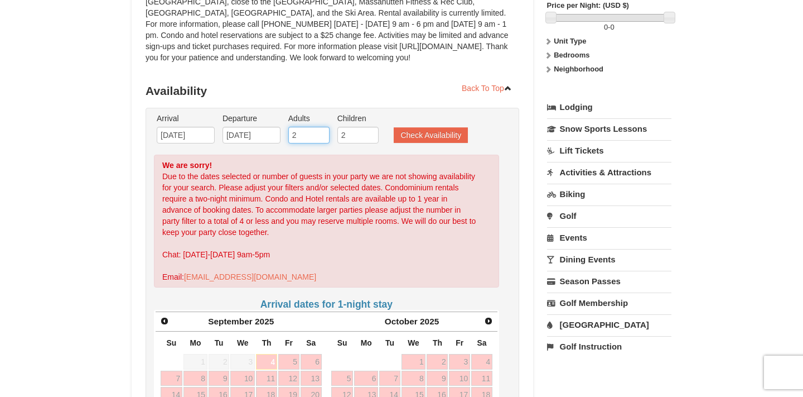
type input "3"
click at [322, 133] on input "3" at bounding box center [308, 135] width 41 height 17
click at [422, 134] on button "Check Availability" at bounding box center [431, 135] width 74 height 16
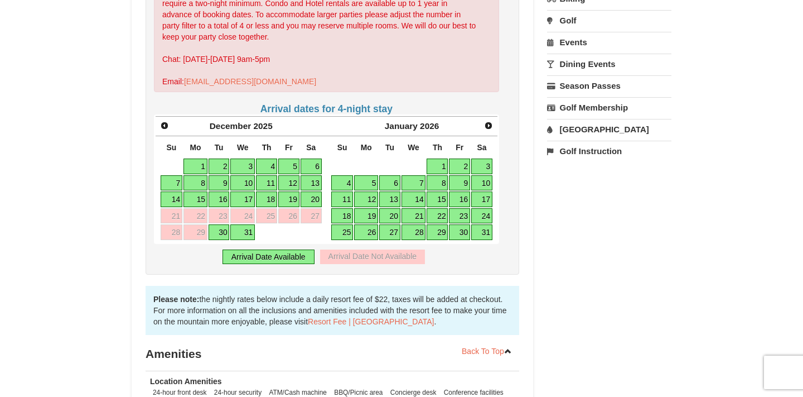
scroll to position [355, 0]
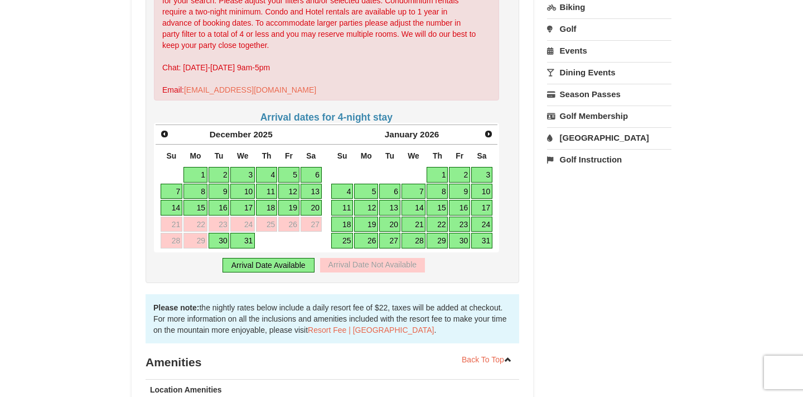
click at [223, 236] on link "30" at bounding box center [219, 241] width 21 height 16
type input "[DATE]"
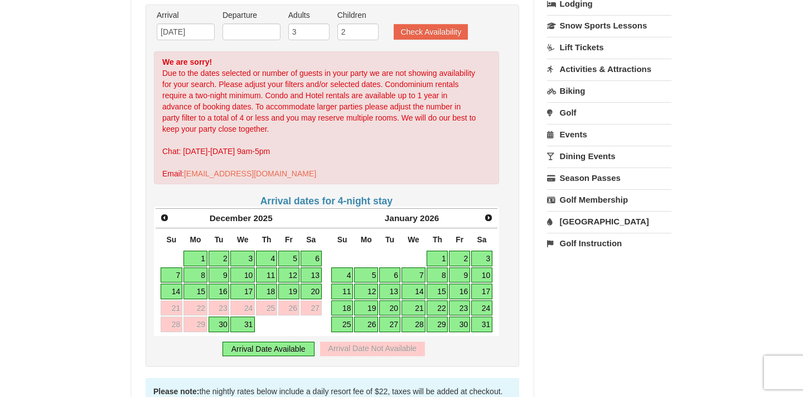
scroll to position [269, 0]
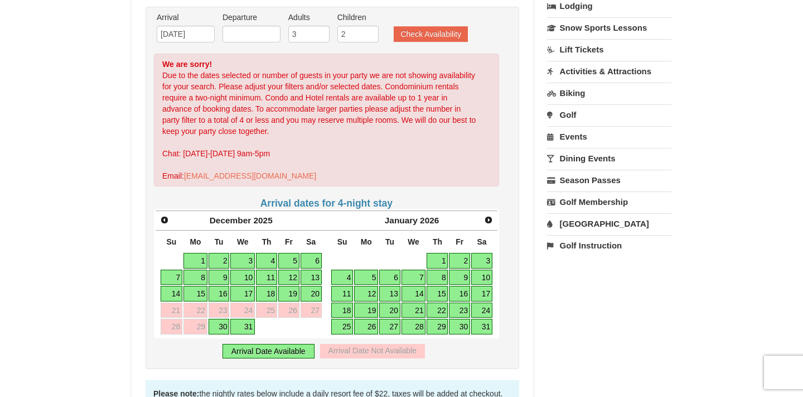
click at [486, 258] on link "3" at bounding box center [481, 261] width 21 height 16
type input "[DATE]"
click at [423, 33] on button "Check Availability" at bounding box center [431, 34] width 74 height 16
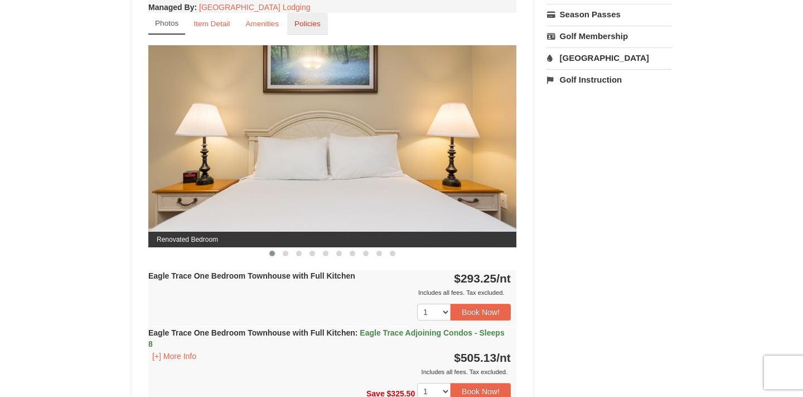
scroll to position [437, 0]
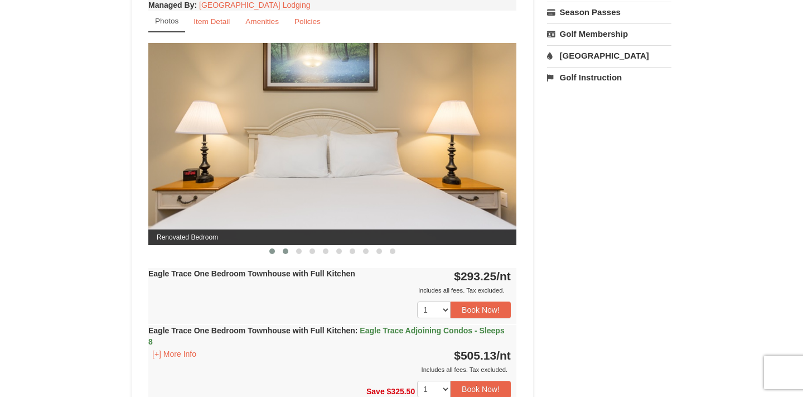
click at [284, 251] on span at bounding box center [286, 251] width 6 height 6
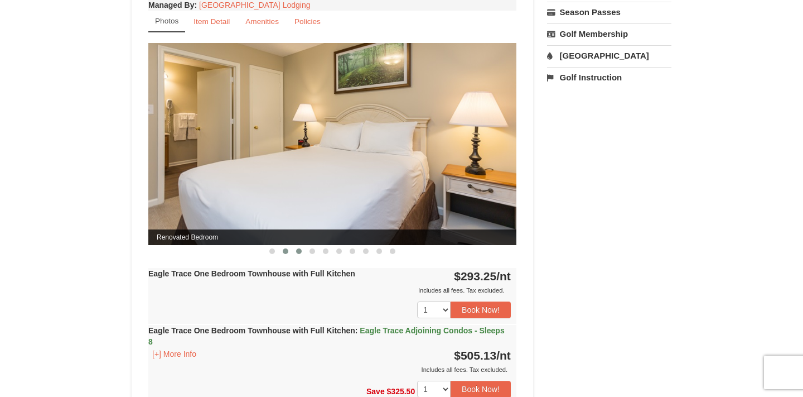
click at [297, 252] on span at bounding box center [299, 251] width 6 height 6
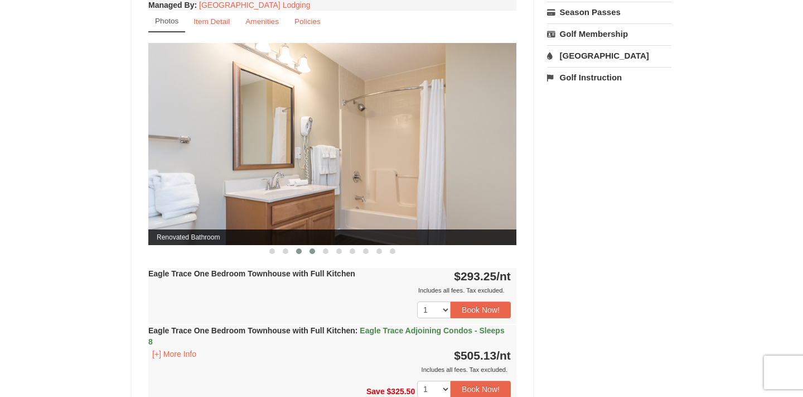
click at [313, 252] on span at bounding box center [313, 251] width 6 height 6
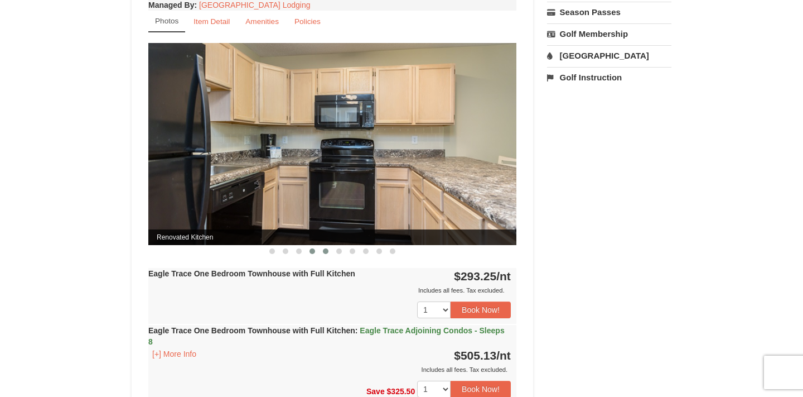
click at [328, 252] on span at bounding box center [326, 251] width 6 height 6
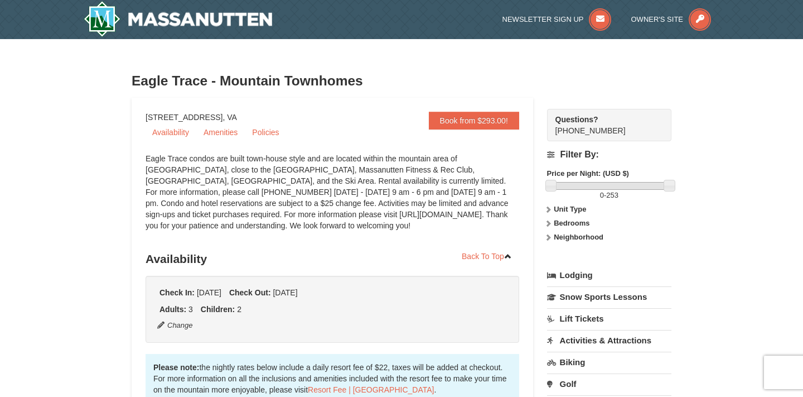
scroll to position [0, 0]
